Goal: Transaction & Acquisition: Obtain resource

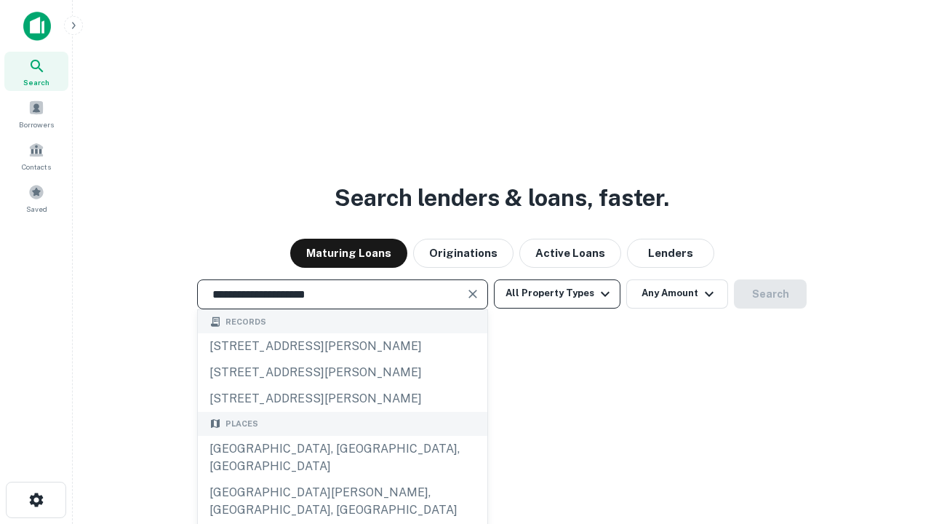
click at [342, 479] on div "[GEOGRAPHIC_DATA], [GEOGRAPHIC_DATA], [GEOGRAPHIC_DATA]" at bounding box center [343, 458] width 290 height 44
click at [557, 293] on button "All Property Types" at bounding box center [557, 293] width 127 height 29
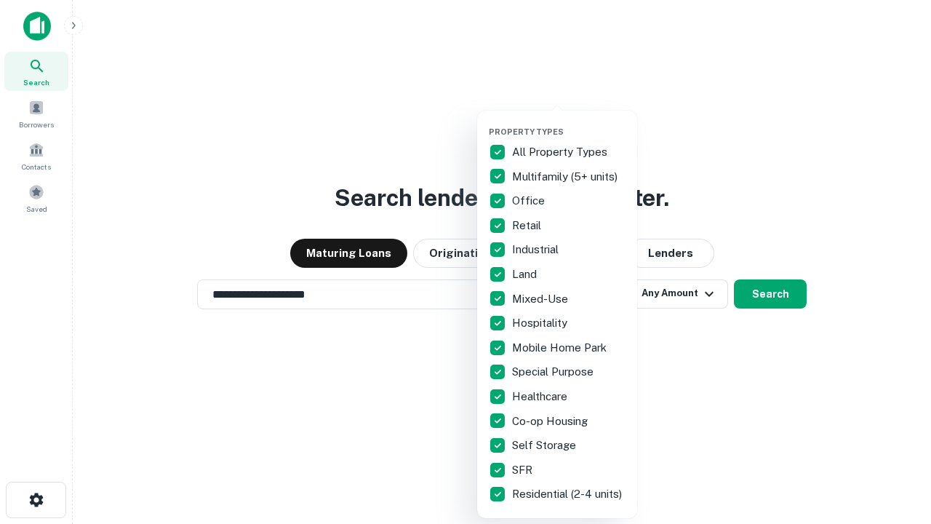
type input "**********"
click at [569, 122] on button "button" at bounding box center [569, 122] width 160 height 1
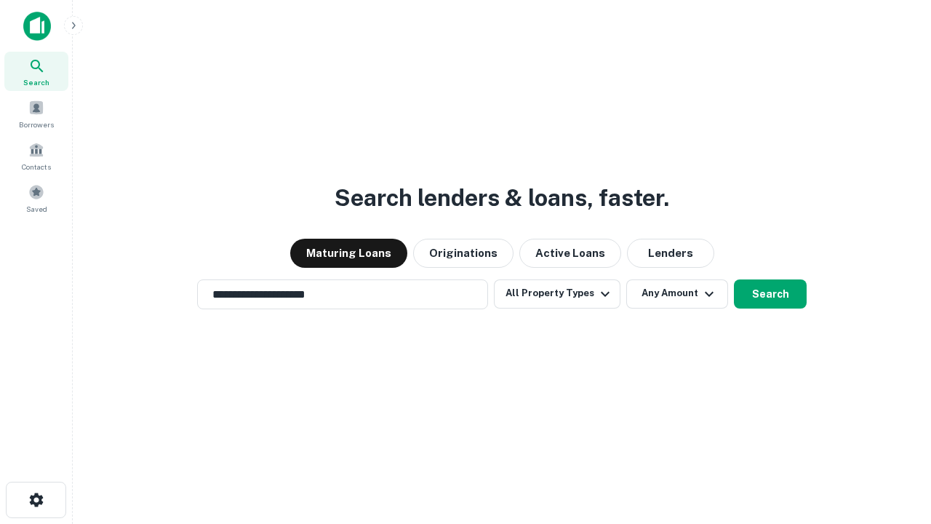
scroll to position [23, 0]
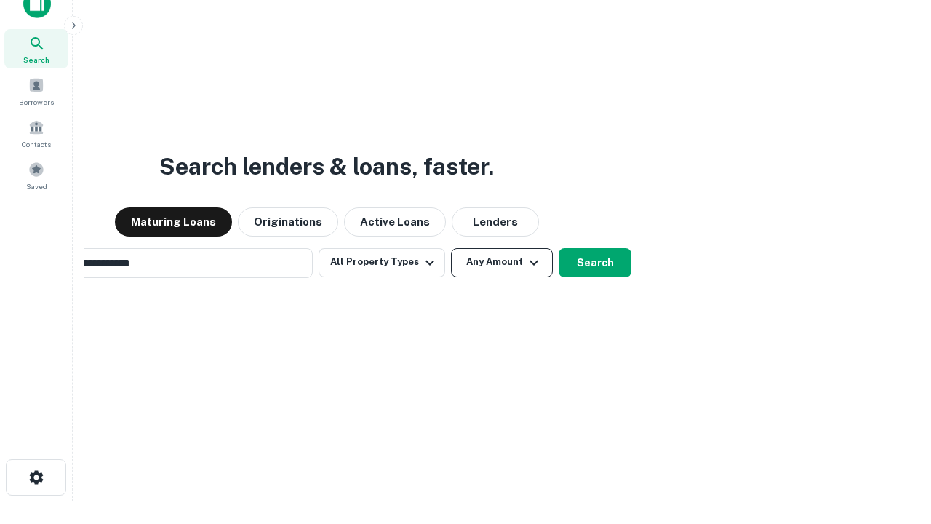
click at [451, 248] on button "Any Amount" at bounding box center [502, 262] width 102 height 29
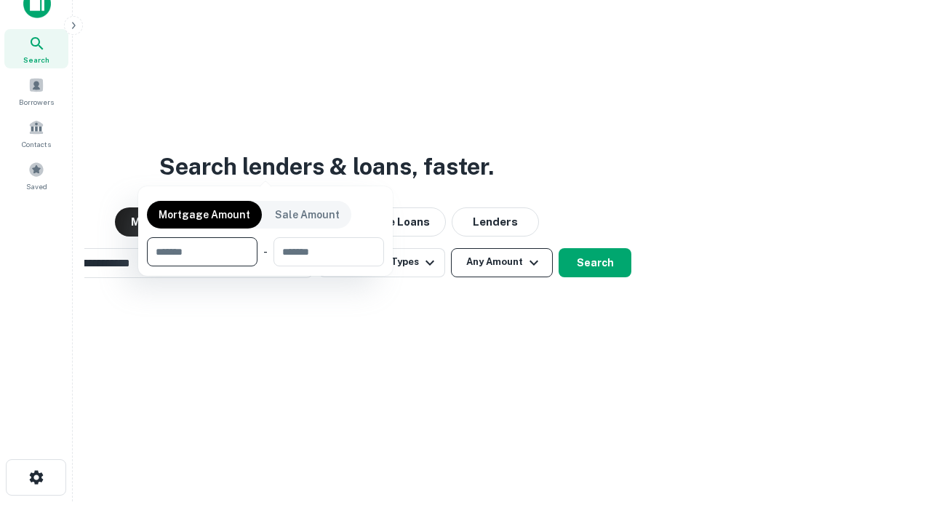
scroll to position [23, 0]
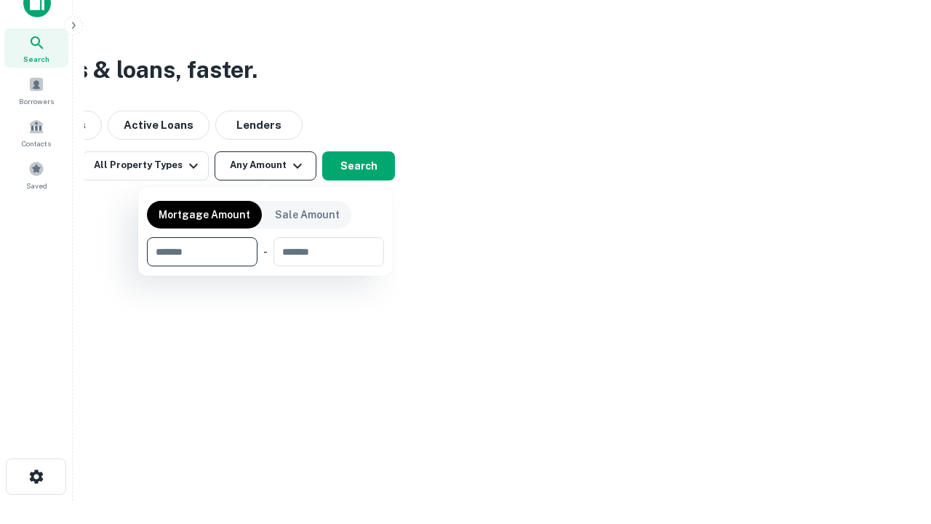
type input "*******"
click at [266, 266] on button "button" at bounding box center [265, 266] width 237 height 1
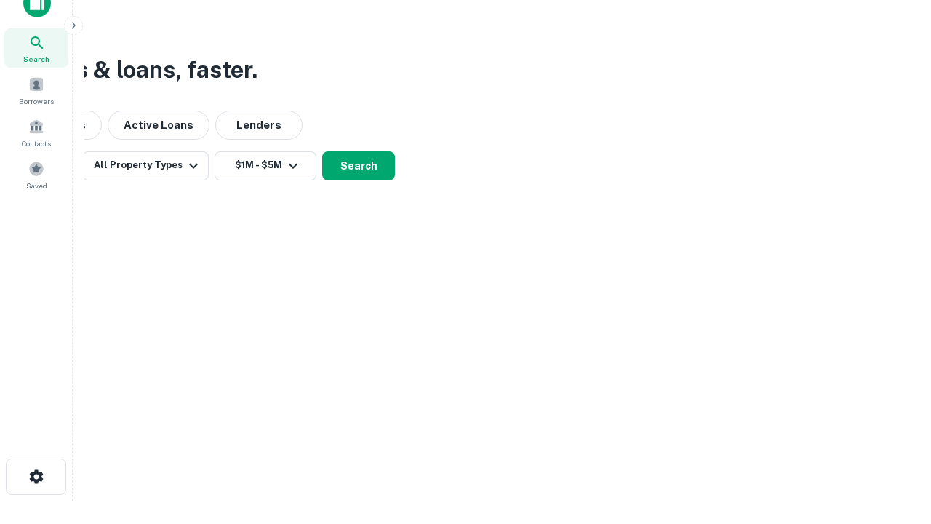
scroll to position [23, 0]
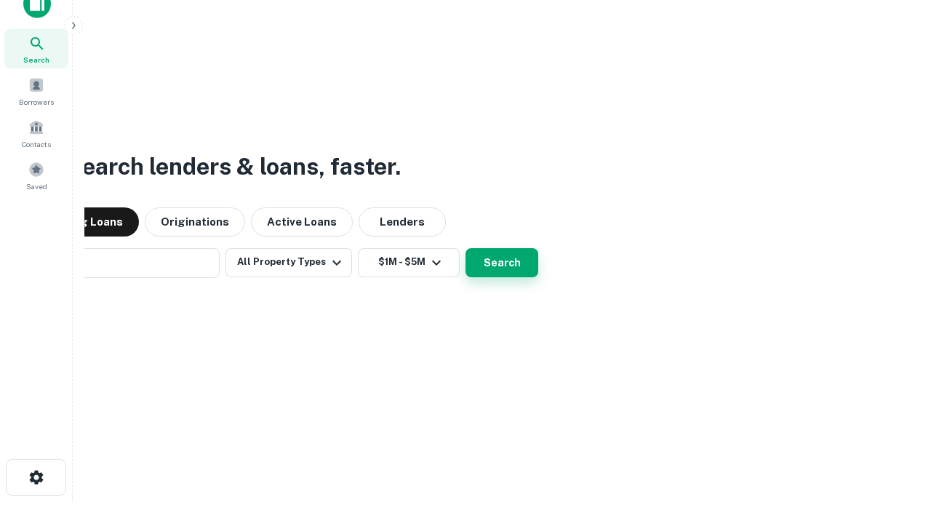
click at [466, 248] on button "Search" at bounding box center [502, 262] width 73 height 29
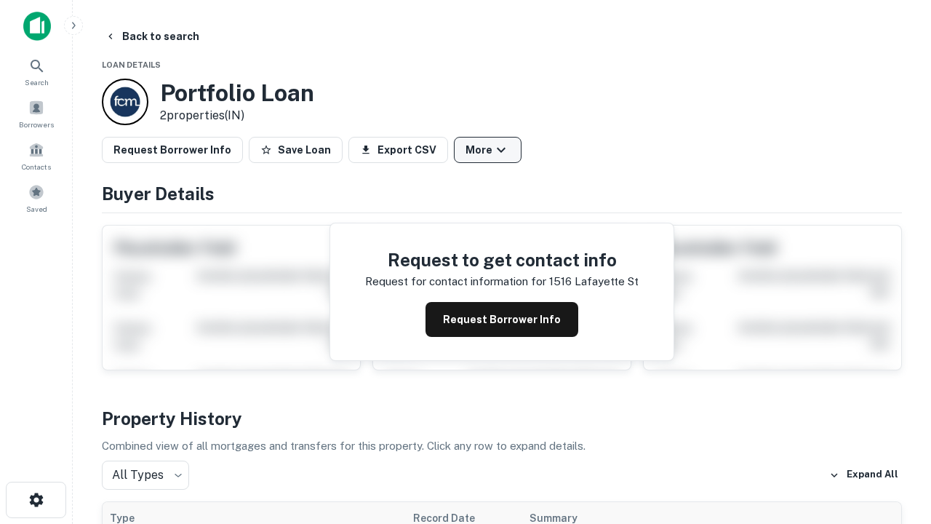
click at [487, 150] on button "More" at bounding box center [488, 150] width 68 height 26
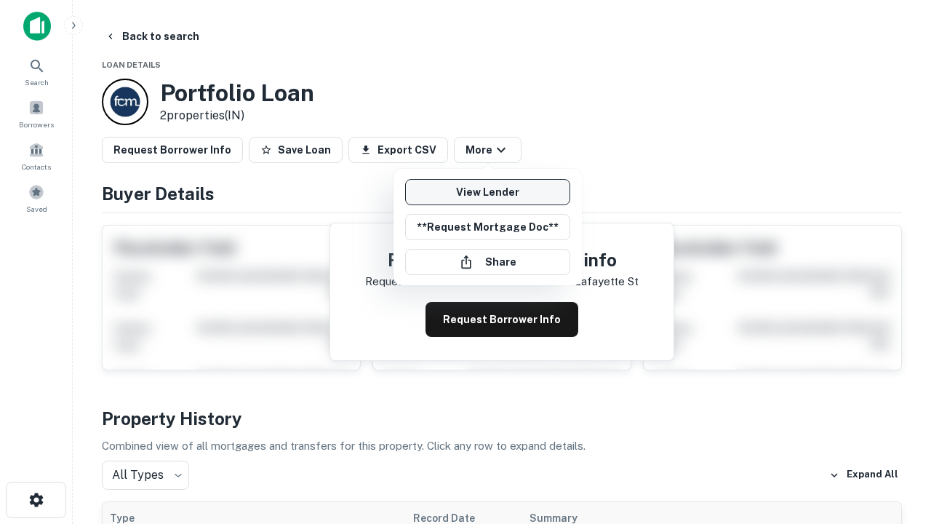
click at [487, 192] on link "View Lender" at bounding box center [487, 192] width 165 height 26
